Goal: Check status: Check status

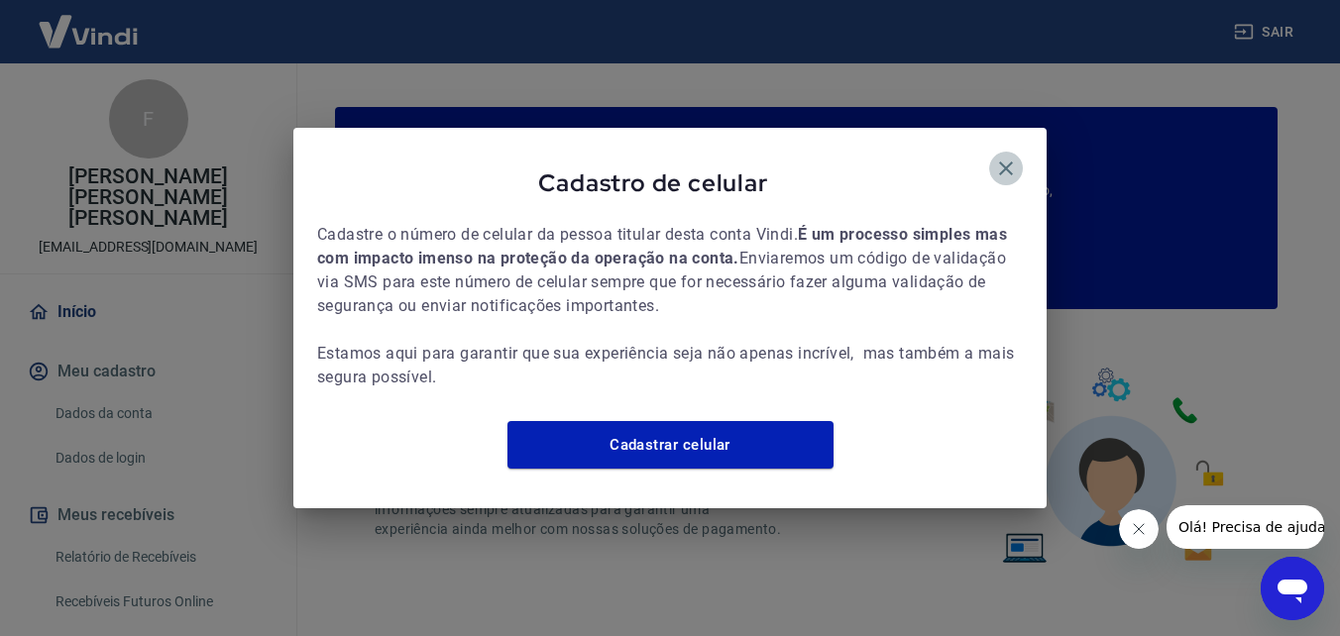
click at [1002, 157] on icon "button" at bounding box center [1006, 169] width 24 height 24
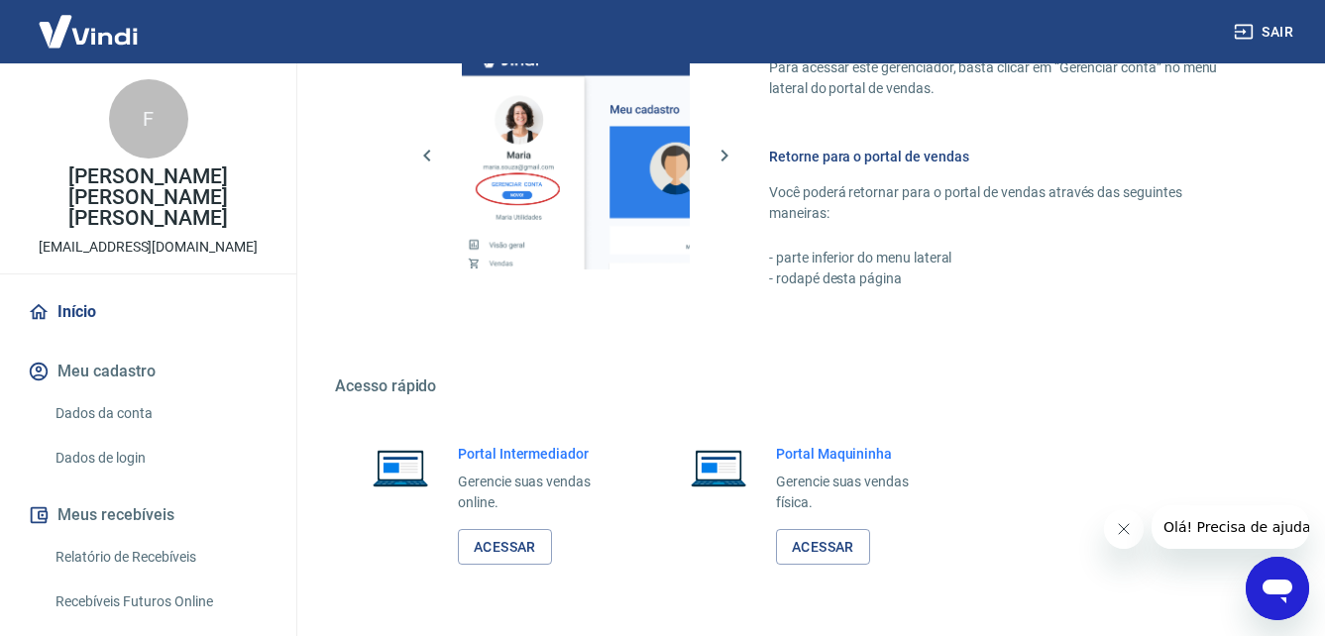
scroll to position [1195, 0]
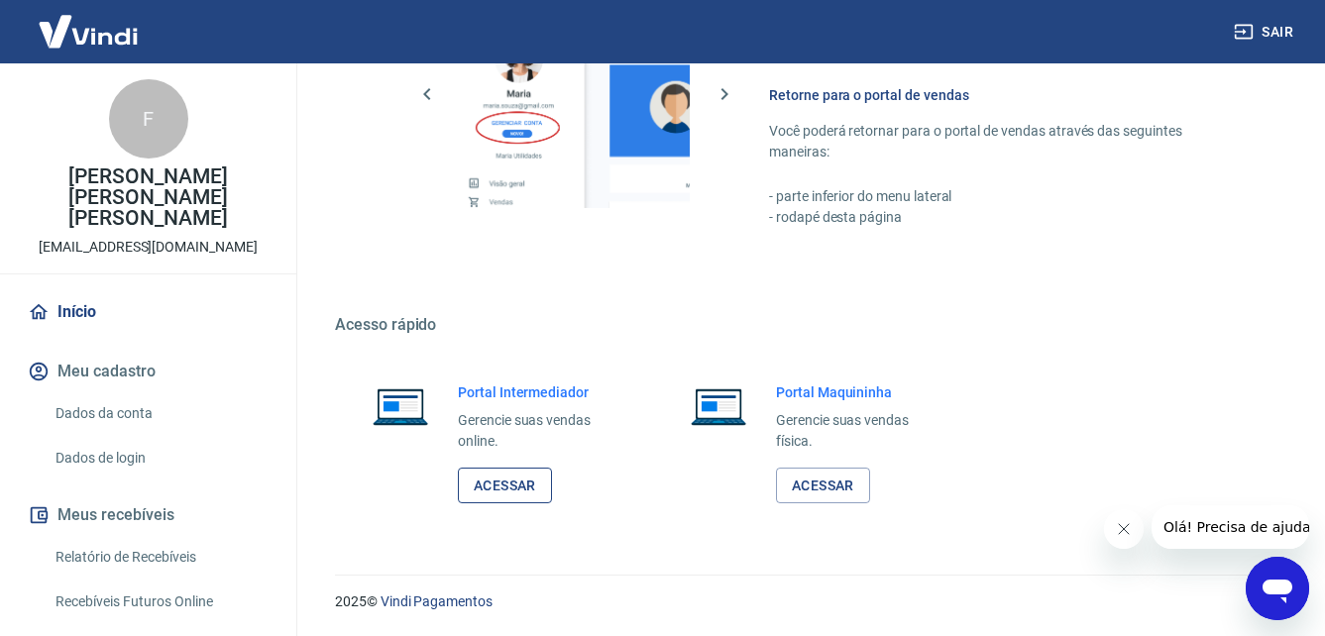
click at [489, 499] on link "Acessar" at bounding box center [505, 486] width 94 height 37
